Goal: Task Accomplishment & Management: Manage account settings

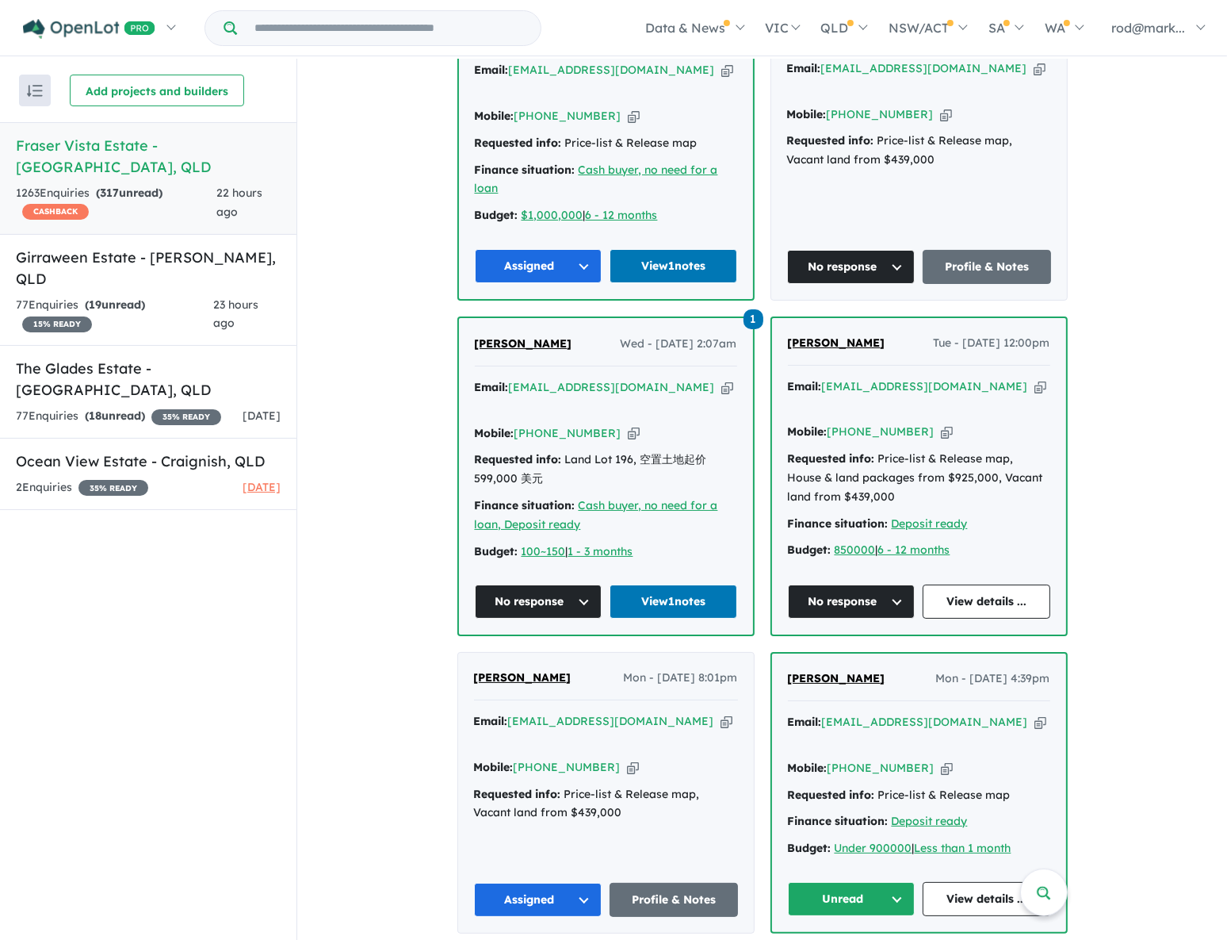
scroll to position [1657, 0]
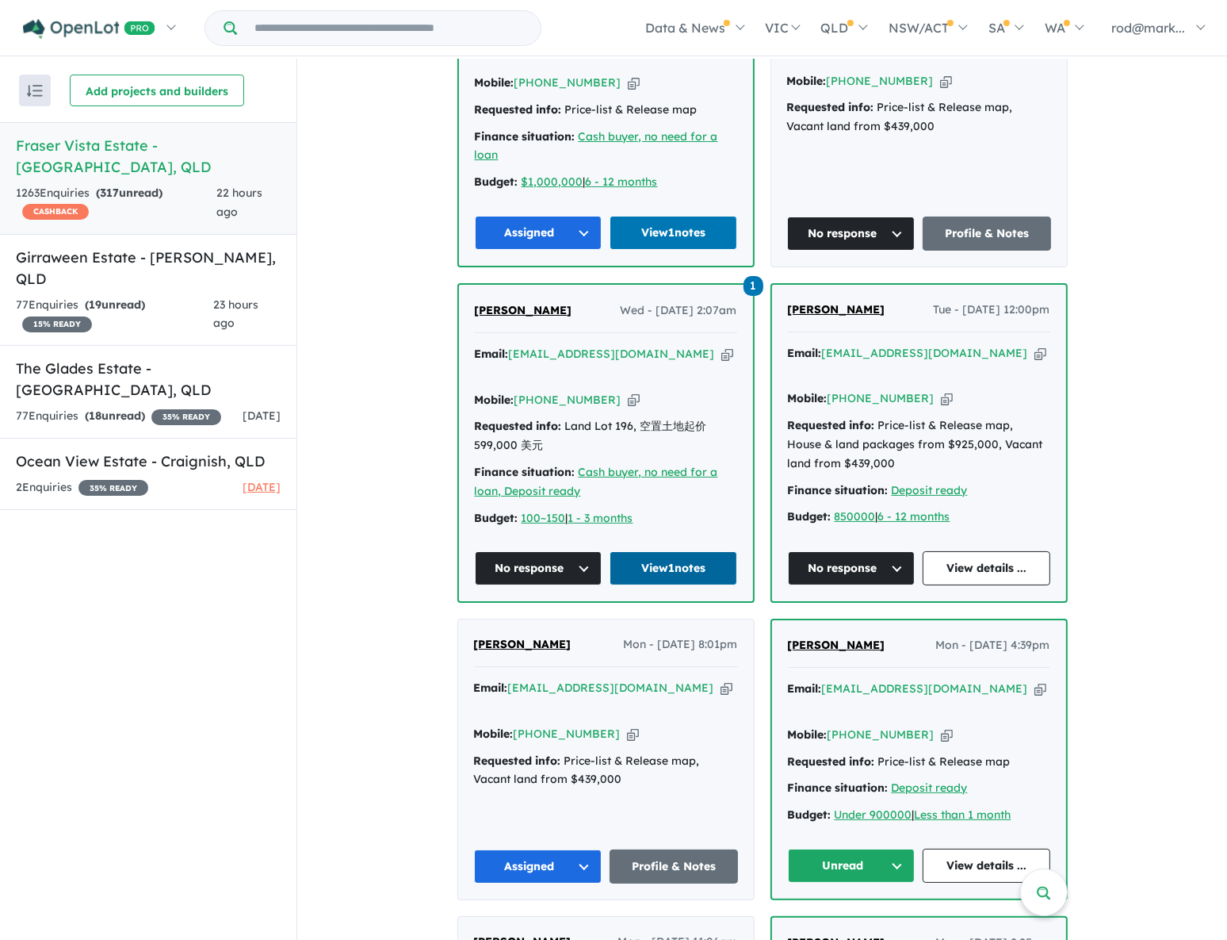
click at [669, 551] on link "View 1 notes" at bounding box center [674, 568] width 128 height 34
